Goal: Transaction & Acquisition: Book appointment/travel/reservation

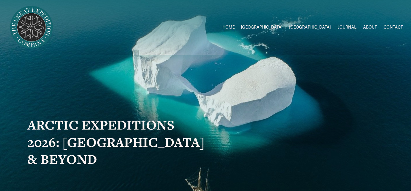
click at [0, 0] on span "2026 Expeditions" at bounding box center [0, 0] width 0 height 0
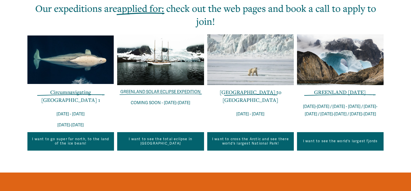
scroll to position [219, 0]
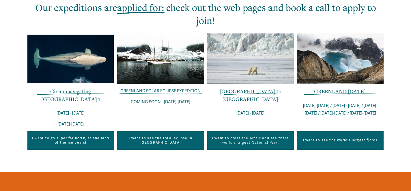
click at [334, 89] on link "GREENLAND [DATE]" at bounding box center [340, 91] width 52 height 7
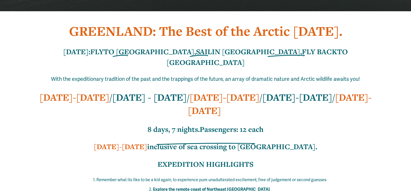
scroll to position [183, 0]
